Goal: Navigation & Orientation: Find specific page/section

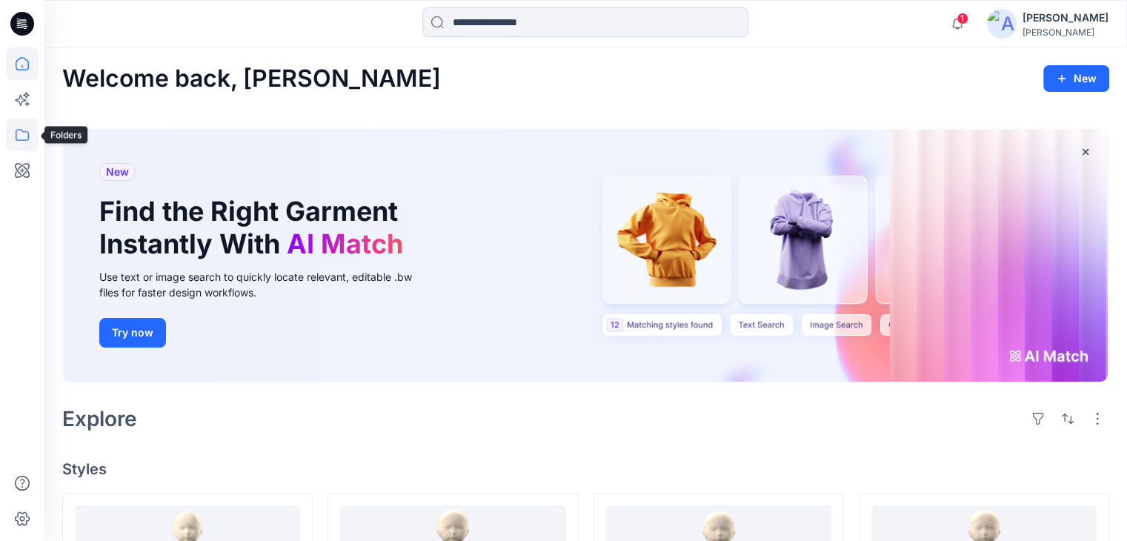
click at [12, 138] on icon at bounding box center [22, 135] width 33 height 33
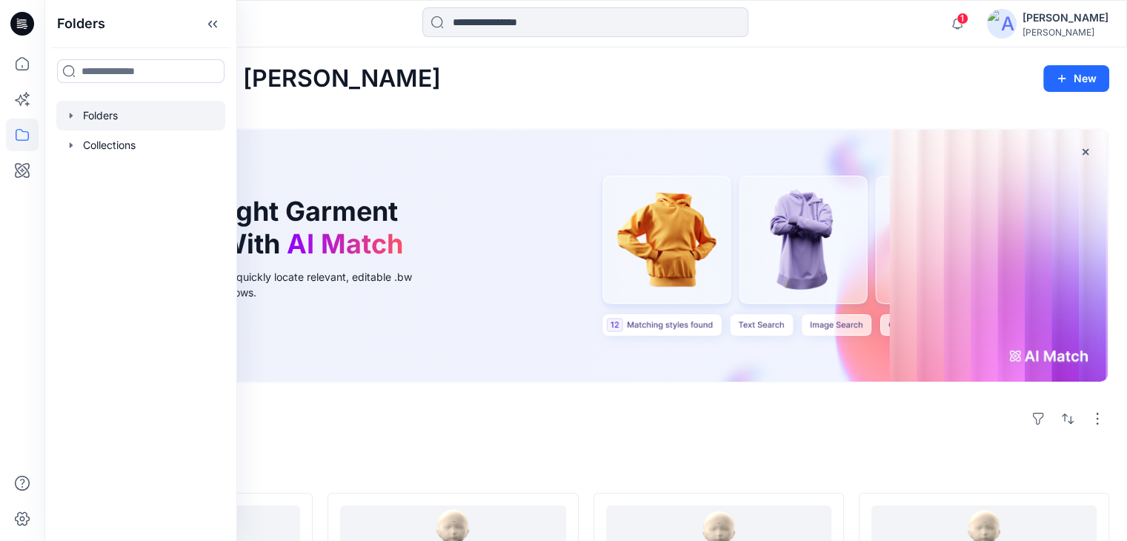
click at [128, 113] on div at bounding box center [140, 116] width 169 height 30
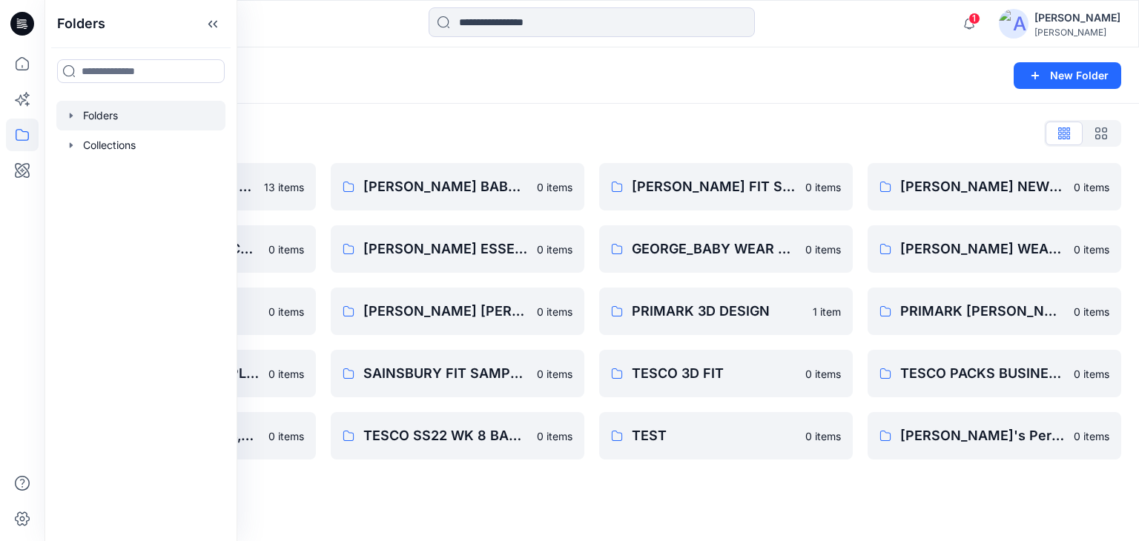
click at [437, 84] on div "Folders" at bounding box center [533, 75] width 943 height 21
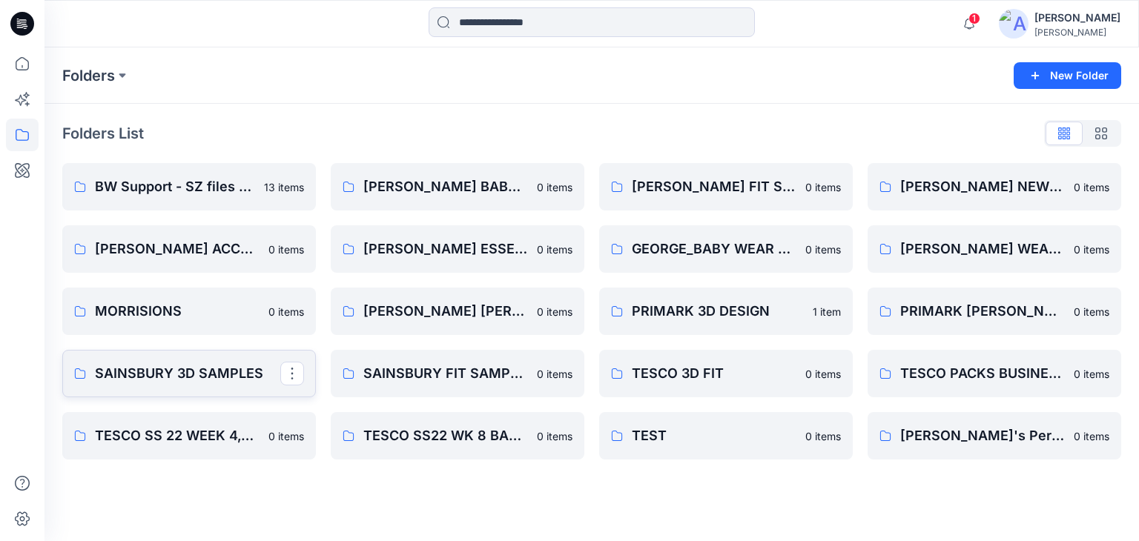
click at [187, 374] on p "SAINSBURY 3D SAMPLES" at bounding box center [187, 373] width 185 height 21
click at [434, 299] on link "[PERSON_NAME] [PERSON_NAME] NEW PRODUCTS" at bounding box center [458, 311] width 254 height 47
click at [199, 303] on p "MORRISIONS" at bounding box center [187, 311] width 185 height 21
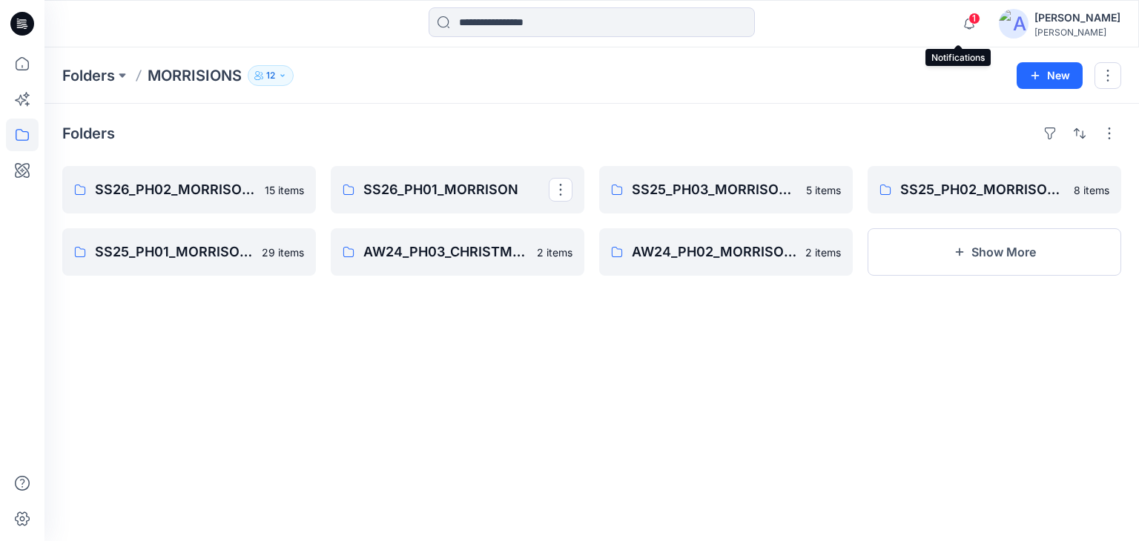
click at [968, 17] on span "1" at bounding box center [974, 19] width 12 height 12
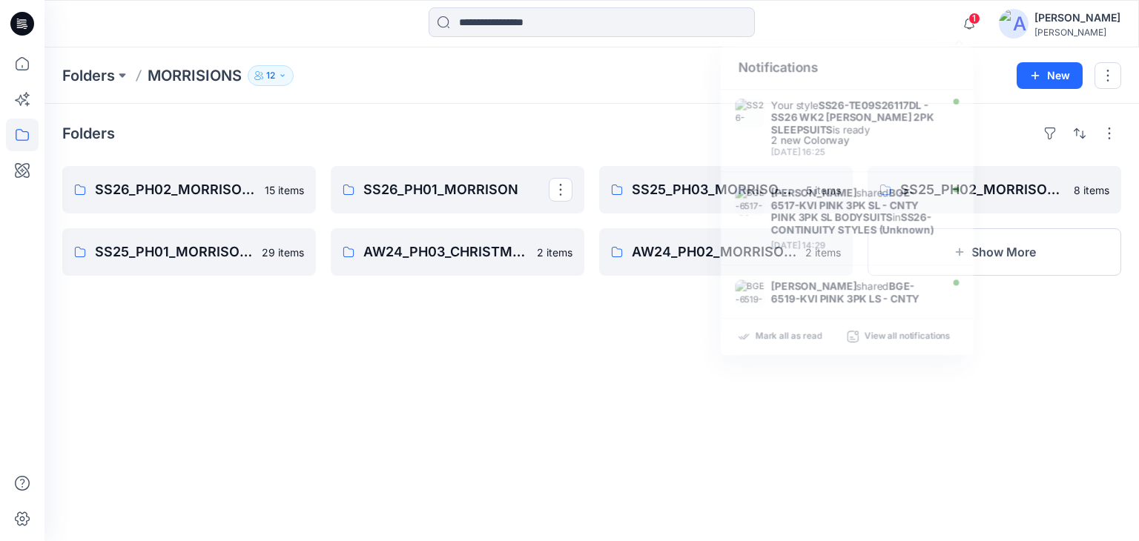
click at [866, 38] on div "1 Notifications Your style SS26-TE09S26117DL - SS26 WK2 [PERSON_NAME] 2PK SLEEP…" at bounding box center [590, 23] width 1093 height 33
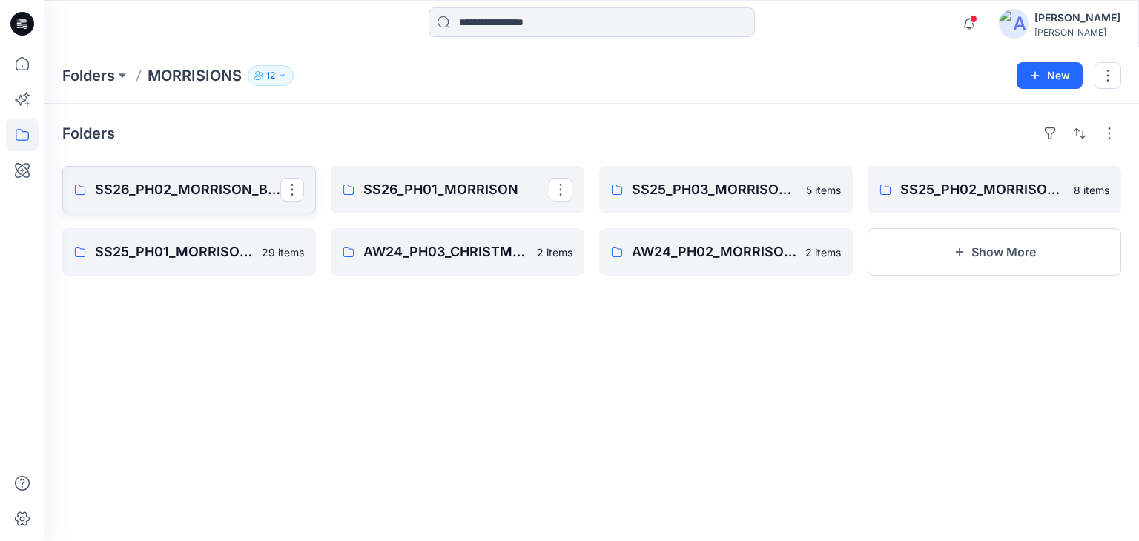
click at [196, 178] on link "SS26_PH02_MORRISON_BABYGIRLS_BABY BOYS" at bounding box center [189, 189] width 254 height 47
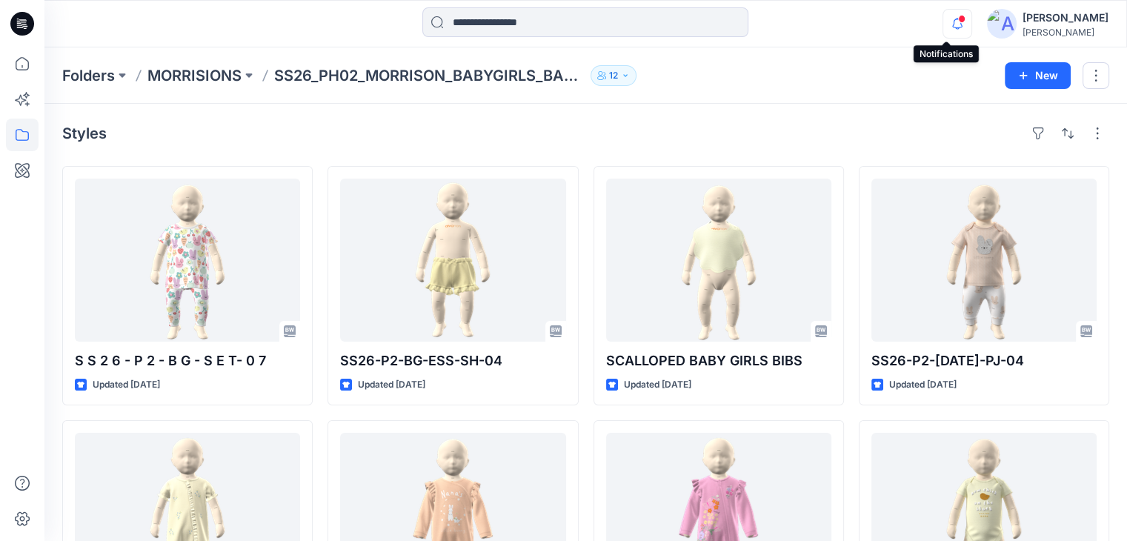
click at [954, 12] on icon "button" at bounding box center [958, 24] width 28 height 30
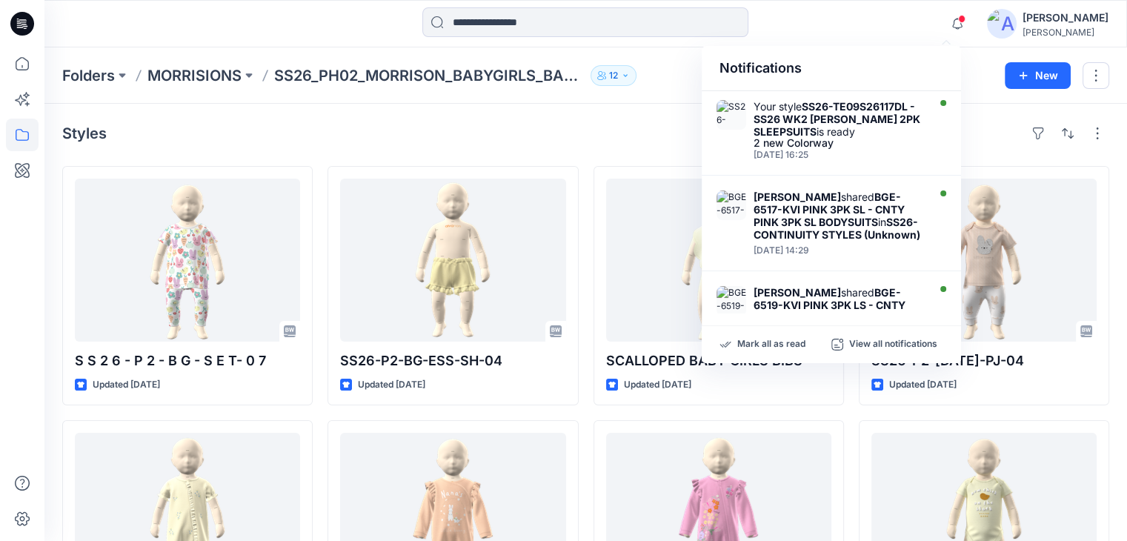
click at [848, 53] on div "Notifications" at bounding box center [831, 68] width 259 height 45
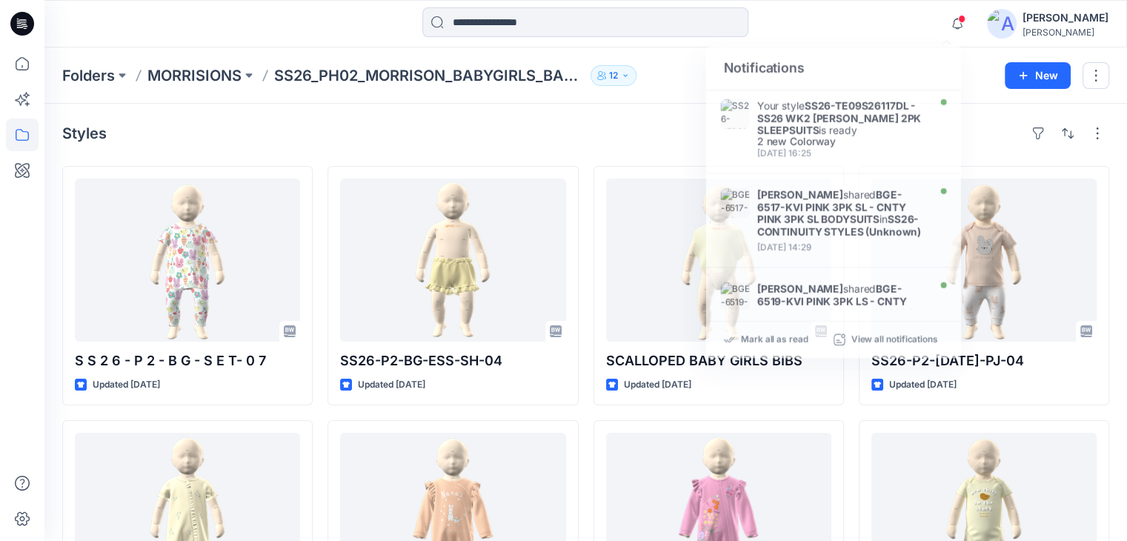
click at [857, 24] on div "Notifications Your style SS26-TE09S26117DL - SS26 WK2 [PERSON_NAME] 2PK SLEEPSU…" at bounding box center [585, 23] width 1082 height 33
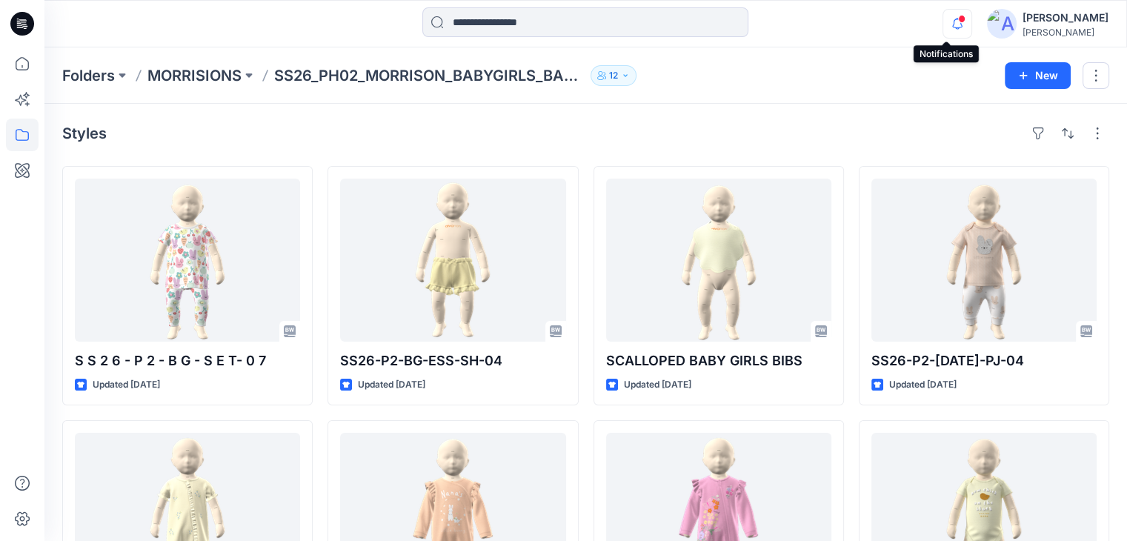
click at [953, 24] on icon "button" at bounding box center [958, 24] width 10 height 10
click at [844, 19] on div at bounding box center [585, 23] width 541 height 33
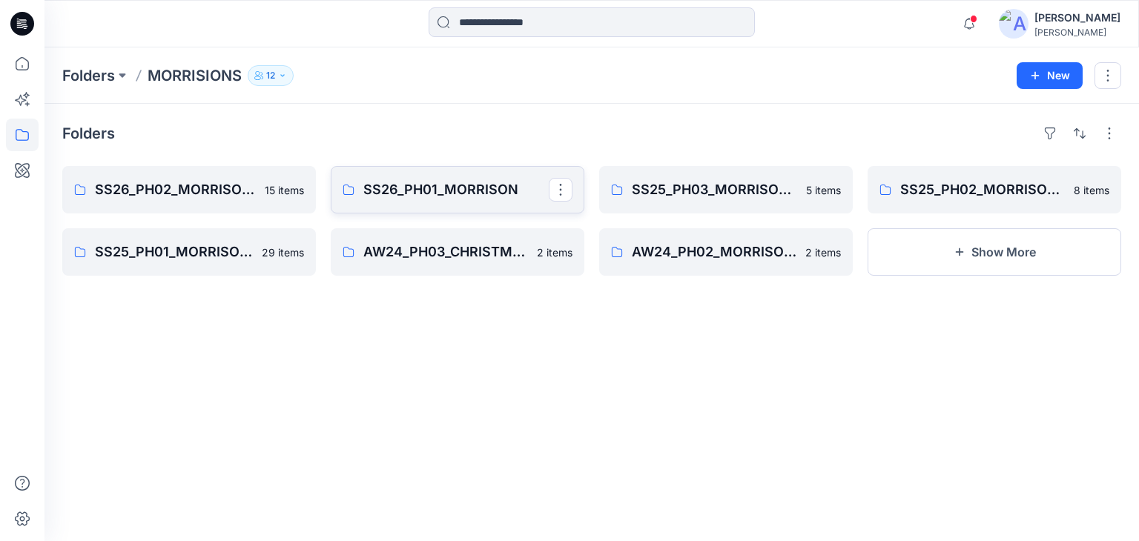
click at [379, 192] on p "SS26_PH01_MORRISON" at bounding box center [455, 189] width 185 height 21
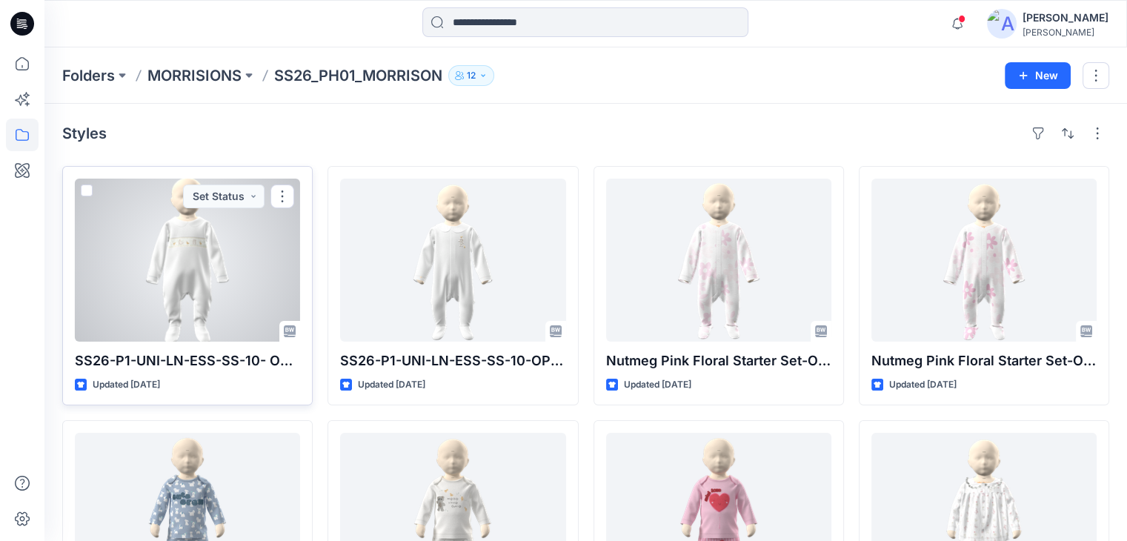
click at [163, 252] on div at bounding box center [187, 260] width 225 height 163
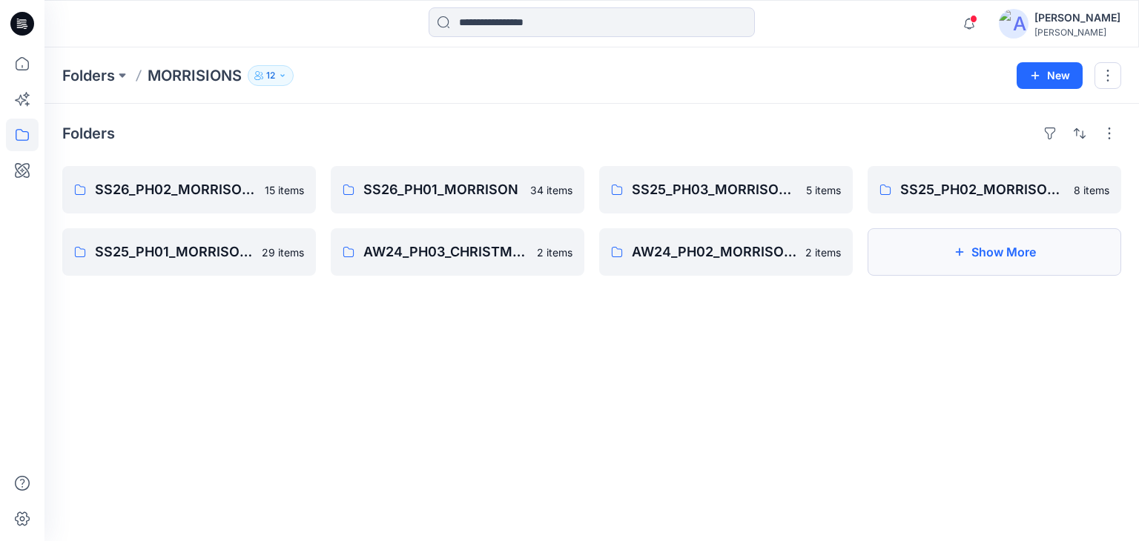
click at [1025, 253] on button "Show More" at bounding box center [994, 251] width 254 height 47
